Goal: Task Accomplishment & Management: Manage account settings

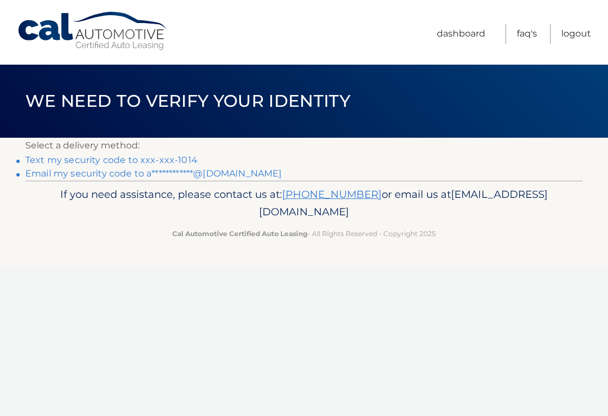
click at [167, 158] on link "Text my security code to xxx-xxx-1014" at bounding box center [111, 160] width 172 height 11
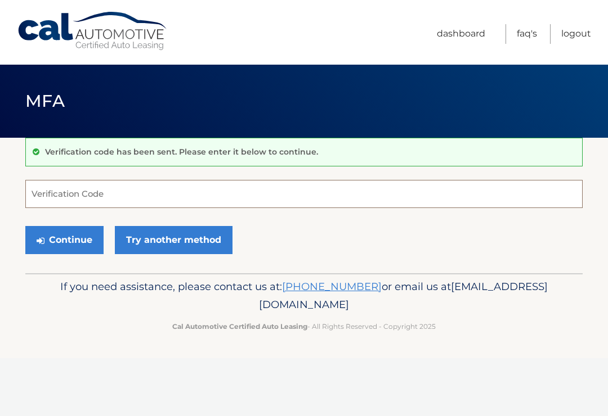
click at [165, 189] on input "Verification Code" at bounding box center [303, 194] width 557 height 28
type input "936853"
click at [64, 240] on button "Continue" at bounding box center [64, 240] width 78 height 28
click at [57, 237] on button "Continue" at bounding box center [64, 240] width 78 height 28
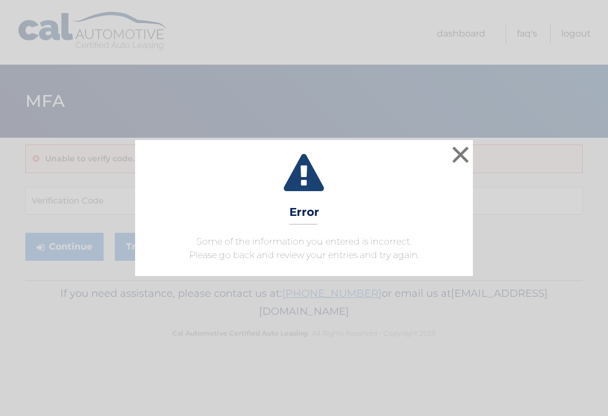
click at [460, 151] on button "×" at bounding box center [460, 154] width 23 height 23
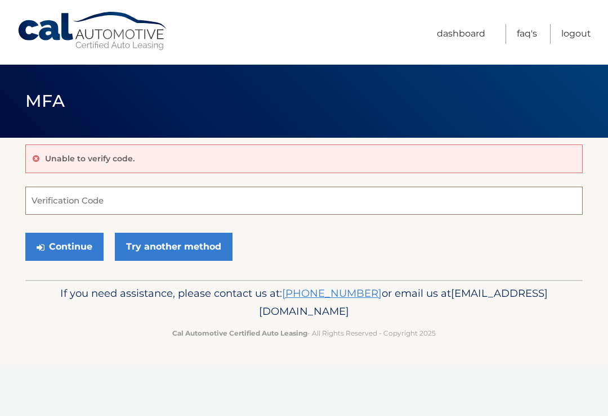
click at [109, 200] on input "Verification Code" at bounding box center [303, 201] width 557 height 28
click at [159, 204] on input "Verification Code" at bounding box center [303, 201] width 557 height 28
type input "8"
click at [118, 201] on input "Verification Code" at bounding box center [303, 201] width 557 height 28
type input "936853"
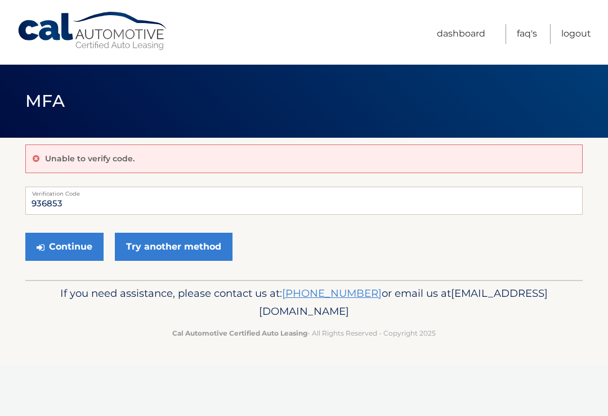
click at [69, 244] on button "Continue" at bounding box center [64, 247] width 78 height 28
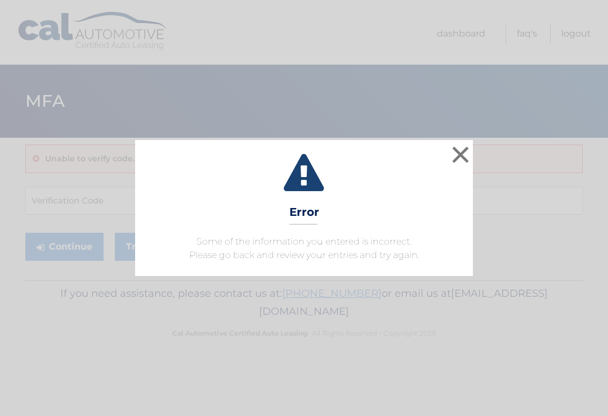
click at [457, 158] on button "×" at bounding box center [460, 154] width 23 height 23
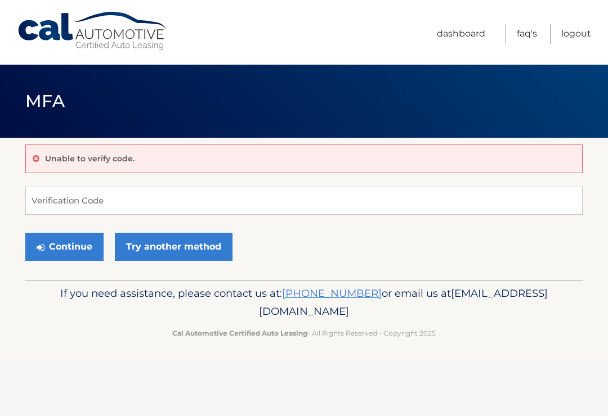
click at [170, 244] on link "Try another method" at bounding box center [174, 247] width 118 height 28
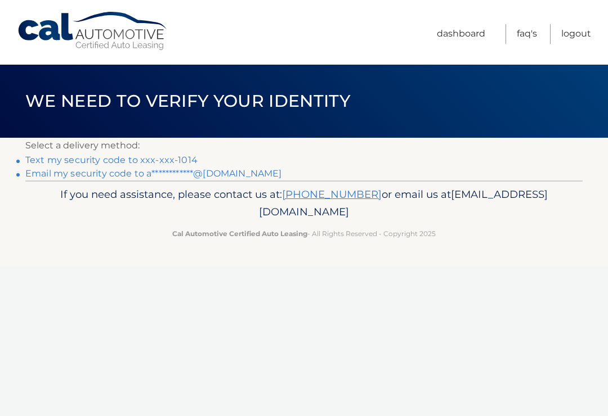
click at [149, 157] on link "Text my security code to xxx-xxx-1014" at bounding box center [111, 160] width 172 height 11
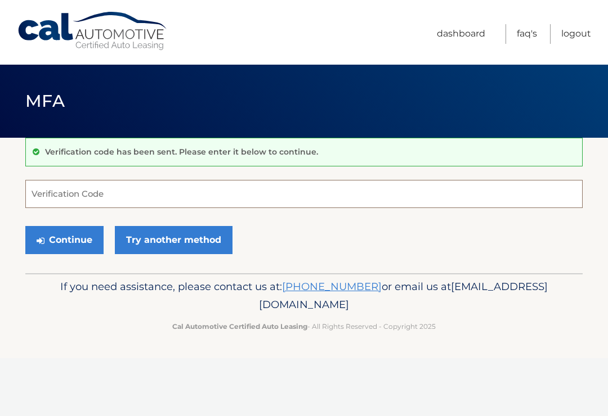
click at [178, 199] on input "Verification Code" at bounding box center [303, 194] width 557 height 28
type input "788147"
click at [70, 242] on button "Continue" at bounding box center [64, 240] width 78 height 28
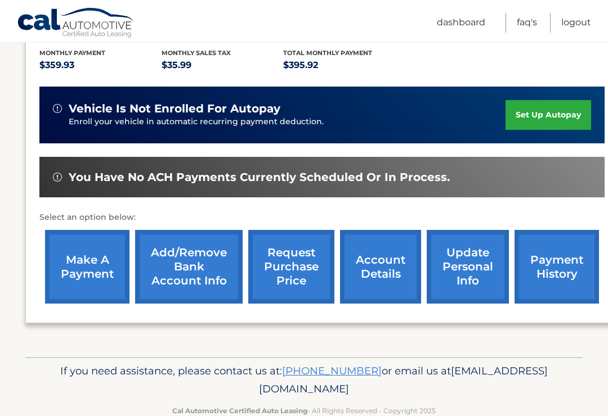
scroll to position [239, 0]
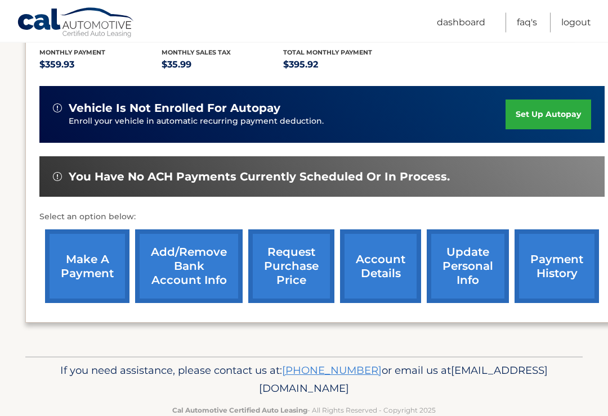
click at [53, 311] on div "lease account #44455642493 vehicle 2023 Jeep Compass name [PERSON_NAME] vin [US…" at bounding box center [321, 159] width 593 height 330
click at [91, 271] on link "make a payment" at bounding box center [87, 267] width 84 height 74
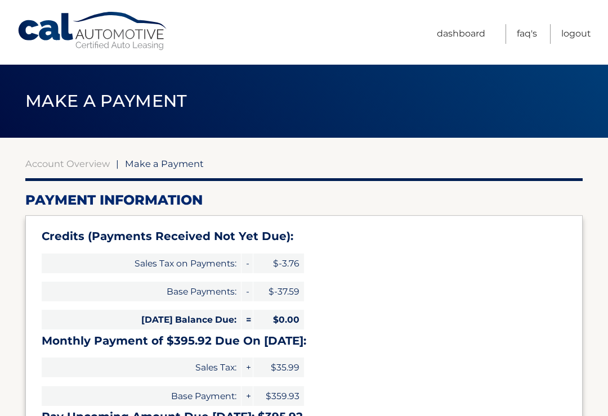
select select "ZTMxMDAxYzAtYTIwOS00NTkyLWI1OGUtM2I1MWZlODM2MWVk"
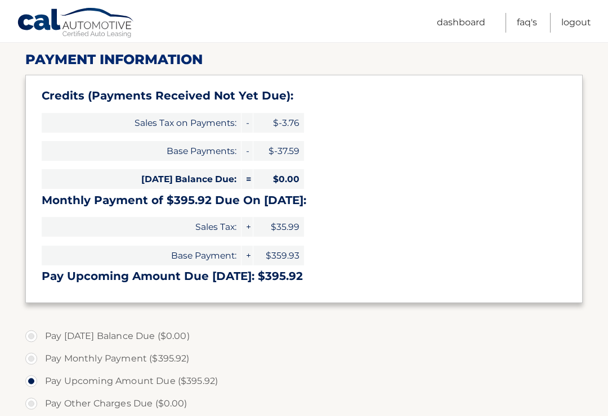
scroll to position [158, 0]
